Goal: Information Seeking & Learning: Learn about a topic

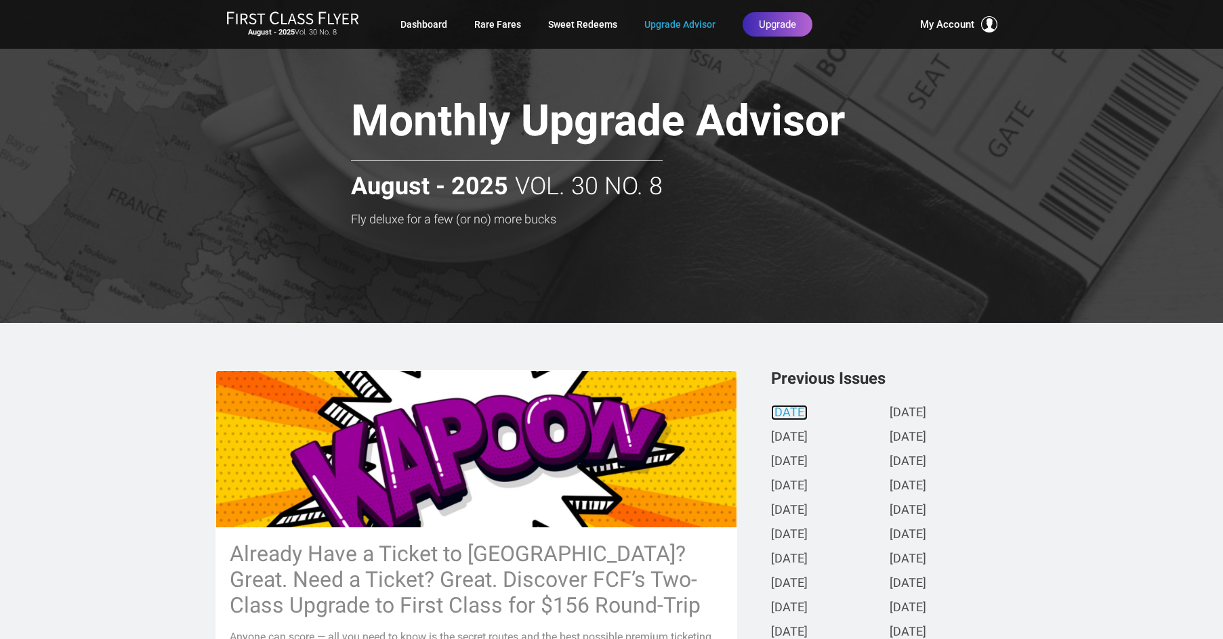
click at [807, 417] on link "[DATE]" at bounding box center [789, 413] width 37 height 14
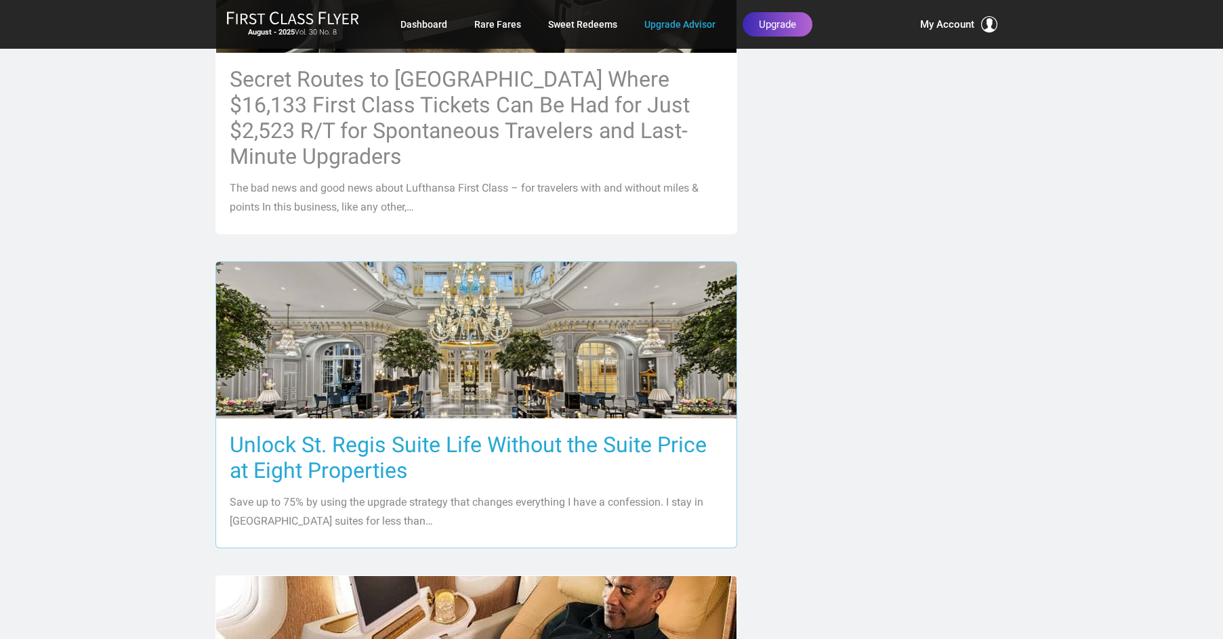
scroll to position [813, 0]
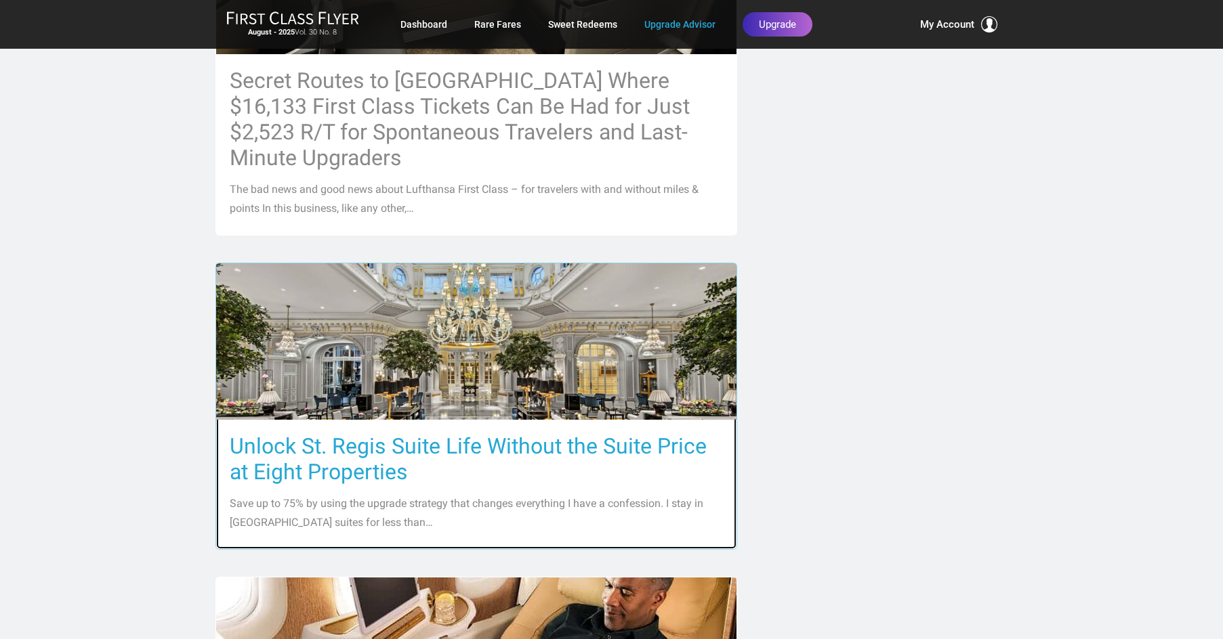
click at [421, 434] on h3 "Unlock St. Regis Suite Life Without the Suite Price at Eight Properties" at bounding box center [476, 459] width 493 height 51
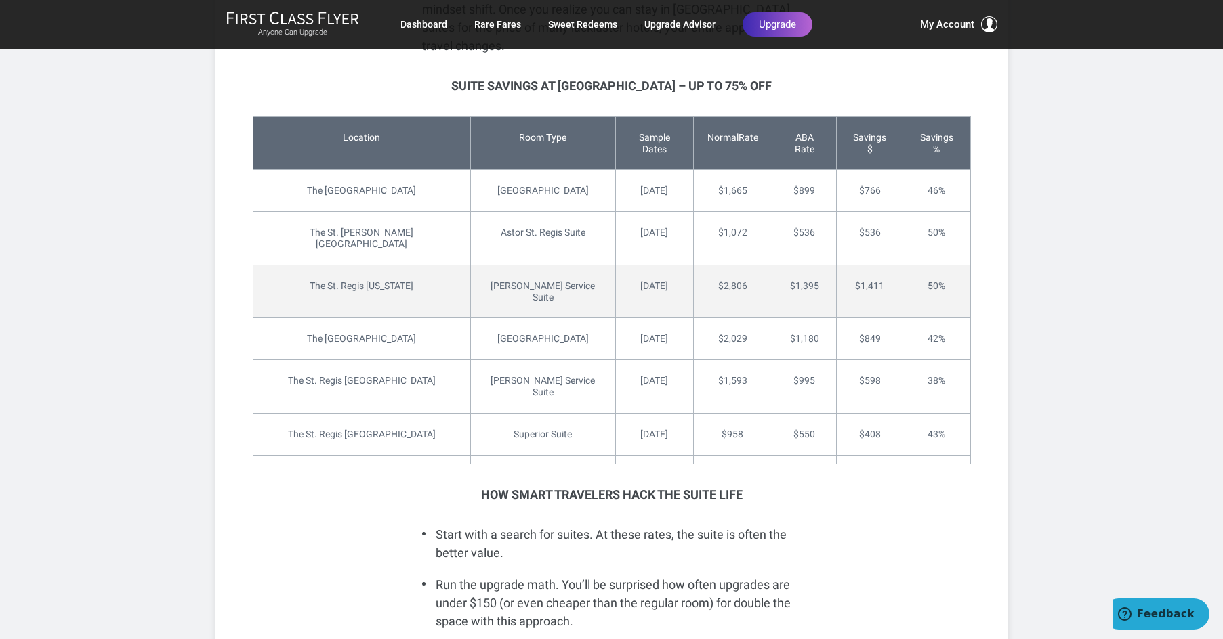
scroll to position [2710, 0]
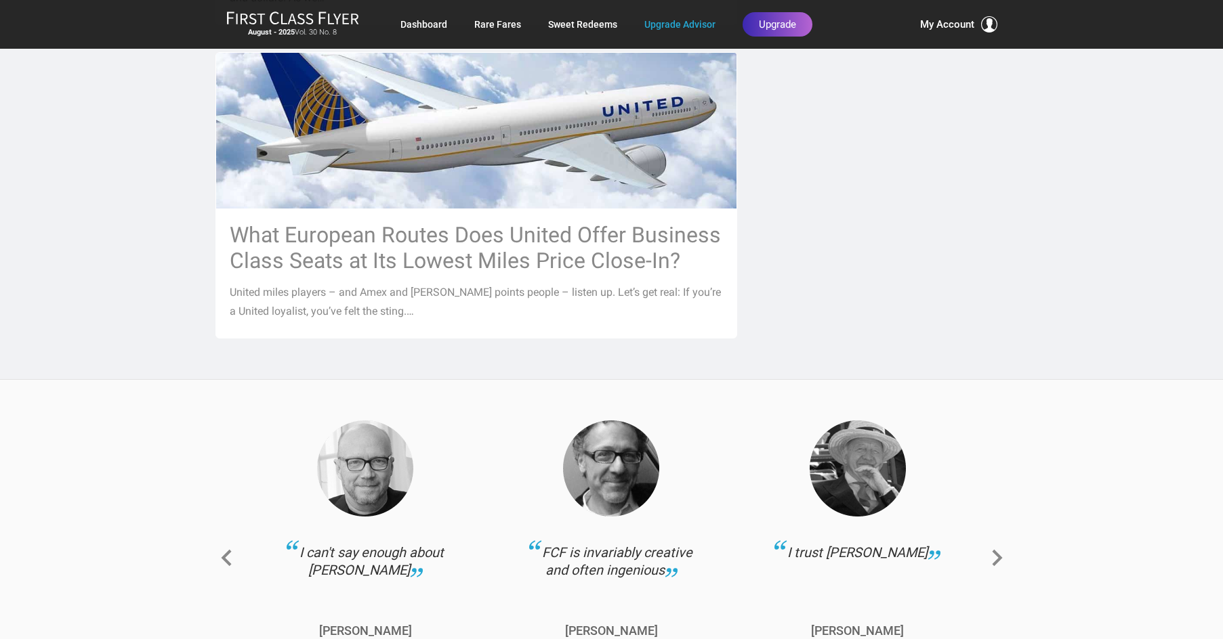
scroll to position [1782, 0]
